Goal: Information Seeking & Learning: Learn about a topic

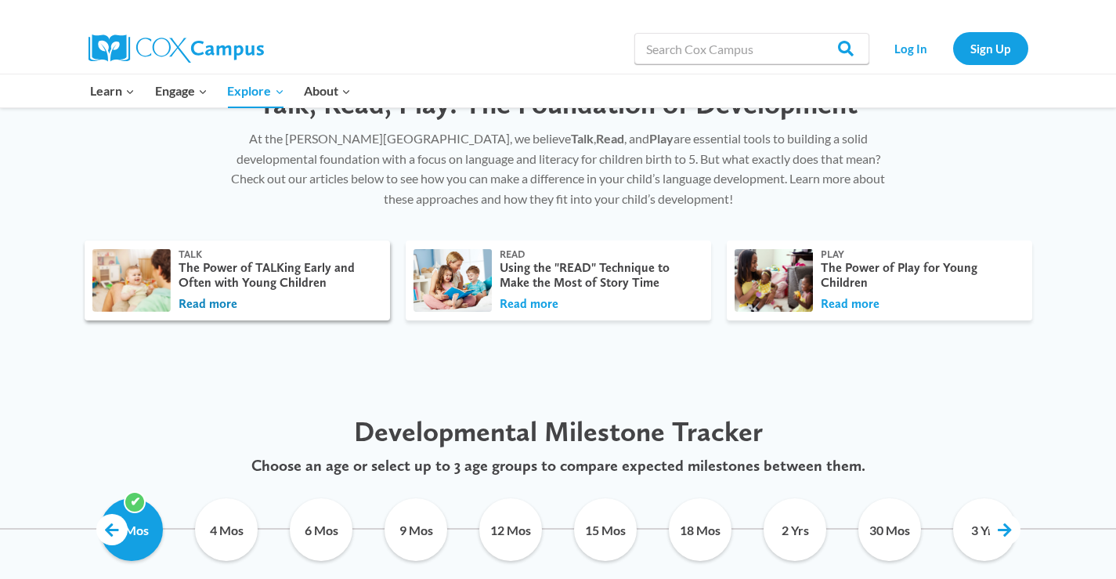
scroll to position [474, 0]
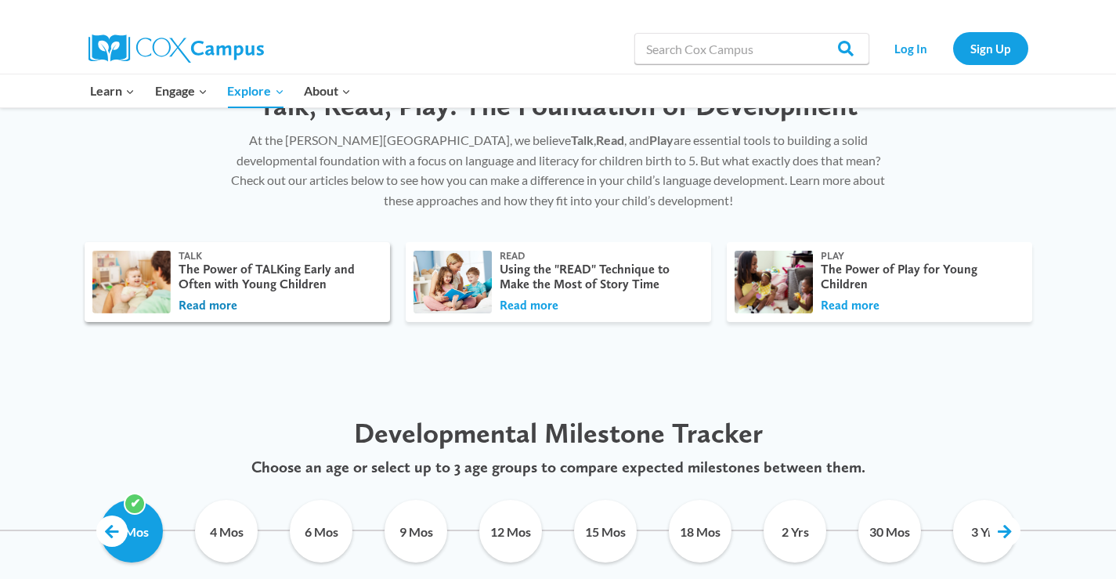
click at [213, 309] on button "Read more" at bounding box center [208, 305] width 59 height 17
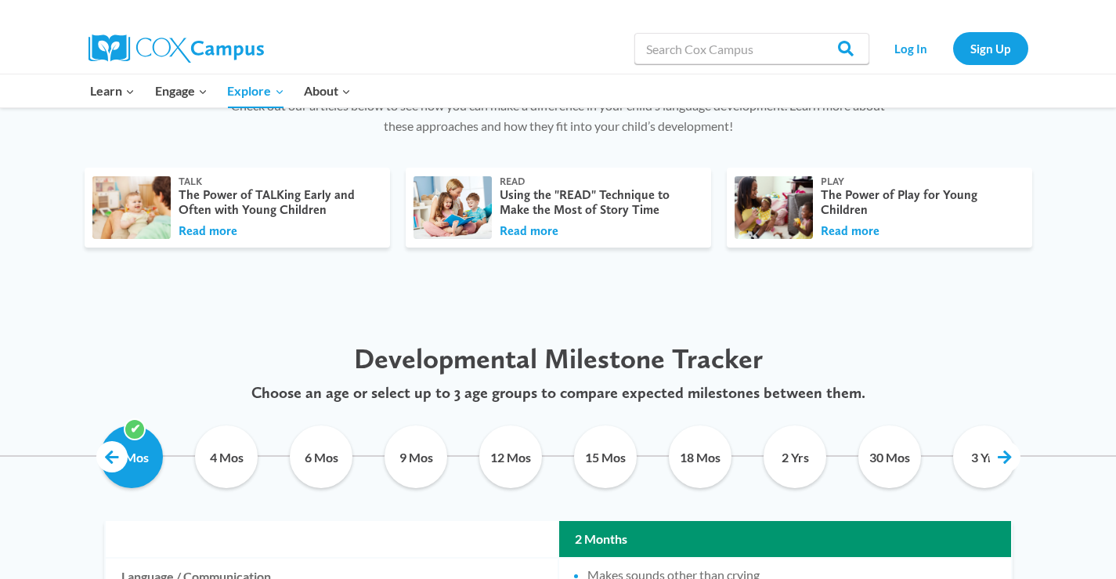
scroll to position [536, 0]
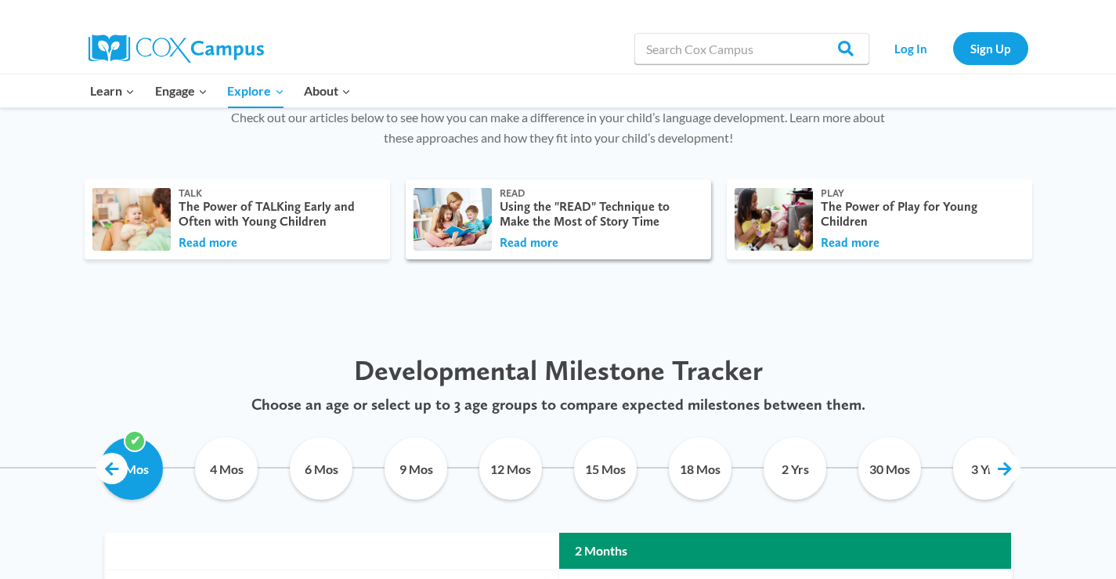
click at [529, 229] on div "Read Using the "READ" Technique to Make the Most of Story Time Read more" at bounding box center [597, 219] width 211 height 64
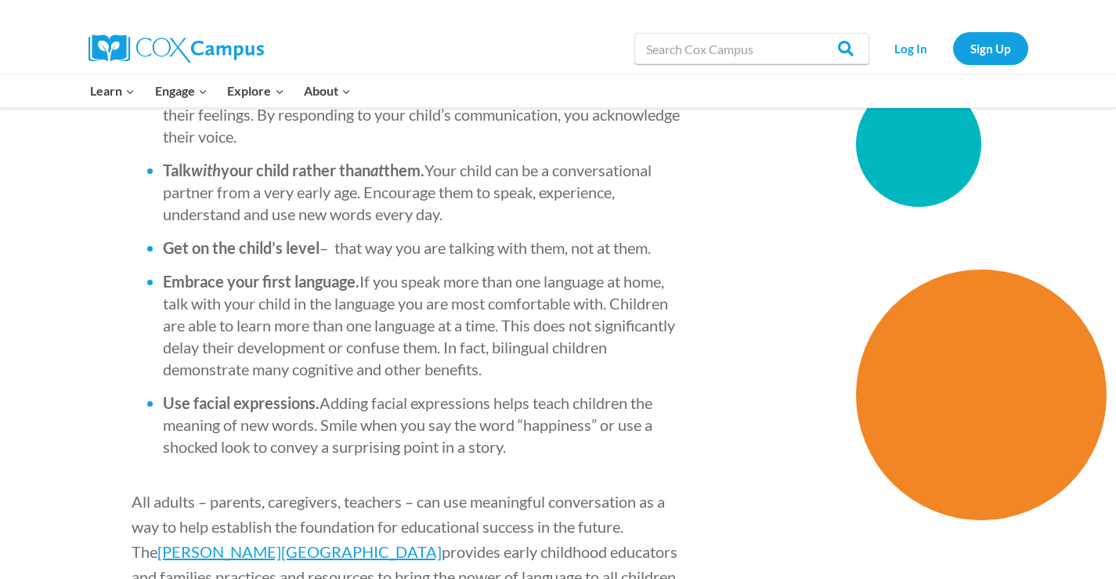
scroll to position [2502, 0]
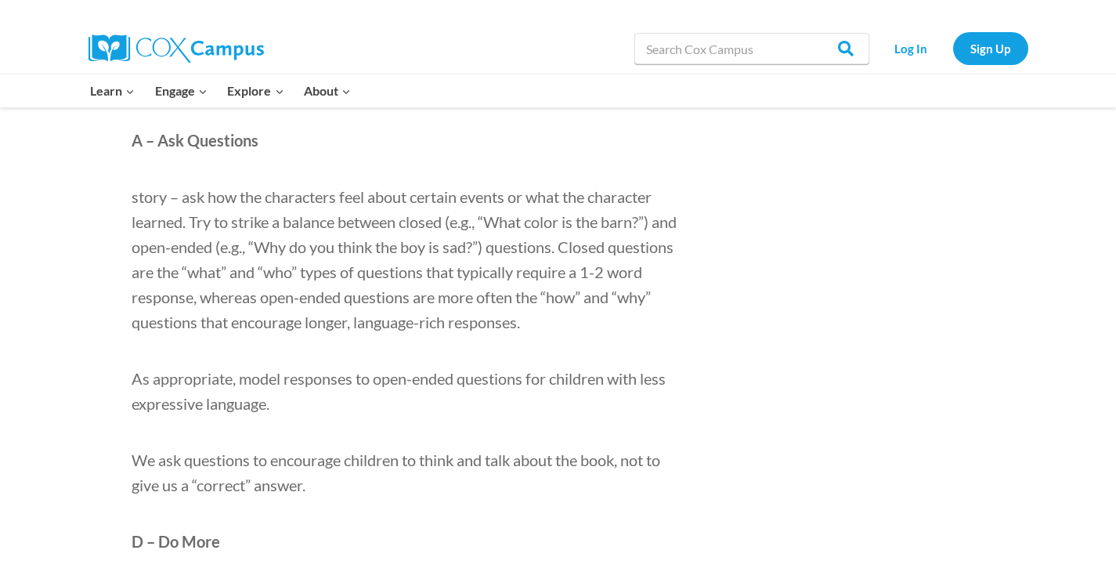
scroll to position [1589, 0]
